Goal: Use online tool/utility

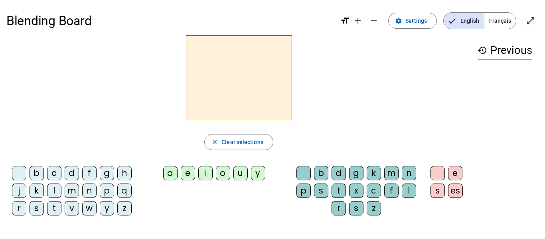
click at [124, 208] on div "z" at bounding box center [124, 208] width 14 height 14
click at [223, 176] on div "o" at bounding box center [223, 173] width 14 height 14
click at [306, 169] on div at bounding box center [303, 173] width 14 height 14
click at [499, 21] on span "Français" at bounding box center [499, 21] width 31 height 16
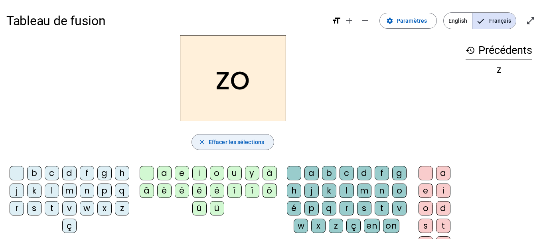
click at [224, 142] on span "Effacer les sélections" at bounding box center [236, 142] width 55 height 10
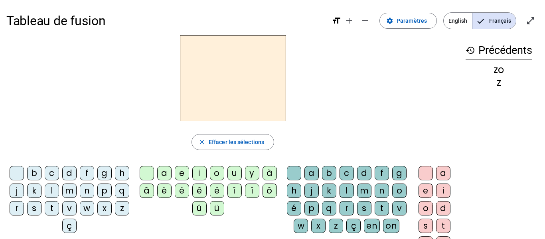
click at [115, 215] on div "z" at bounding box center [122, 208] width 14 height 14
click at [212, 175] on div "o" at bounding box center [217, 173] width 14 height 14
click at [392, 198] on div "o" at bounding box center [399, 190] width 14 height 14
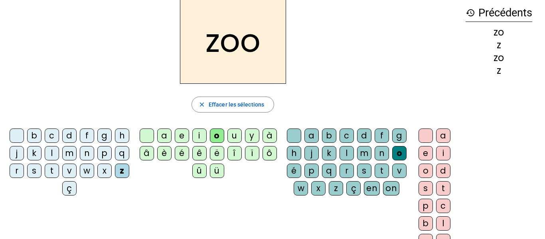
scroll to position [40, 0]
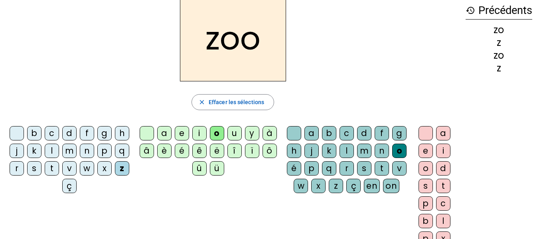
click at [301, 169] on div "é" at bounding box center [294, 168] width 14 height 14
click at [94, 151] on div "n" at bounding box center [87, 151] width 14 height 14
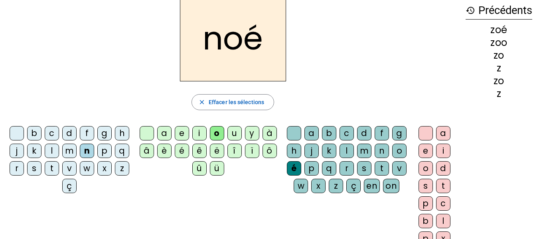
click at [41, 132] on div "b" at bounding box center [34, 133] width 14 height 14
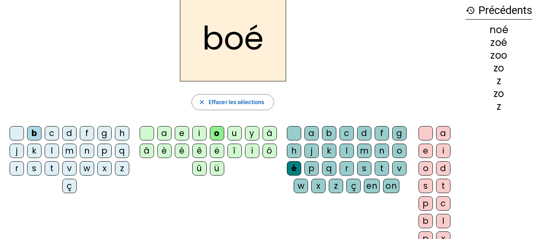
click at [167, 130] on div "a" at bounding box center [164, 133] width 14 height 14
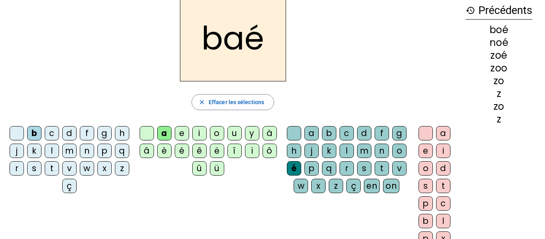
click at [220, 135] on div "o" at bounding box center [217, 133] width 14 height 14
click at [319, 134] on div "a" at bounding box center [311, 133] width 14 height 14
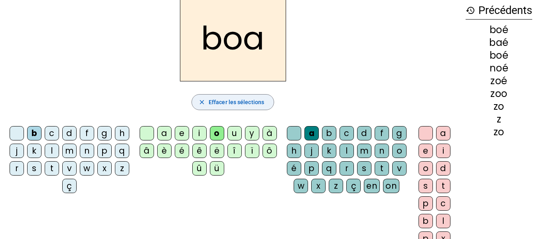
click at [238, 101] on span "Effacer les sélections" at bounding box center [236, 102] width 55 height 10
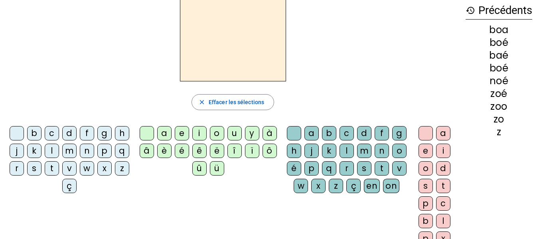
click at [41, 134] on div "b" at bounding box center [34, 133] width 14 height 14
click at [354, 152] on div "l" at bounding box center [346, 151] width 14 height 14
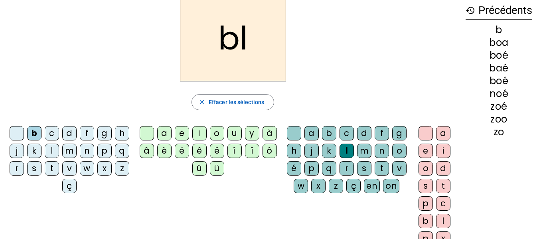
click at [441, 131] on div "a" at bounding box center [443, 133] width 14 height 14
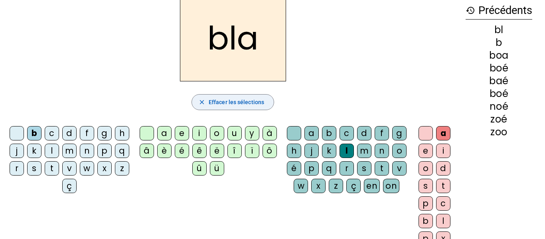
click at [226, 97] on span "Effacer les sélections" at bounding box center [236, 102] width 55 height 10
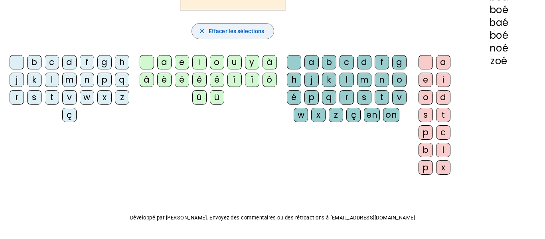
scroll to position [0, 0]
